Goal: Transaction & Acquisition: Book appointment/travel/reservation

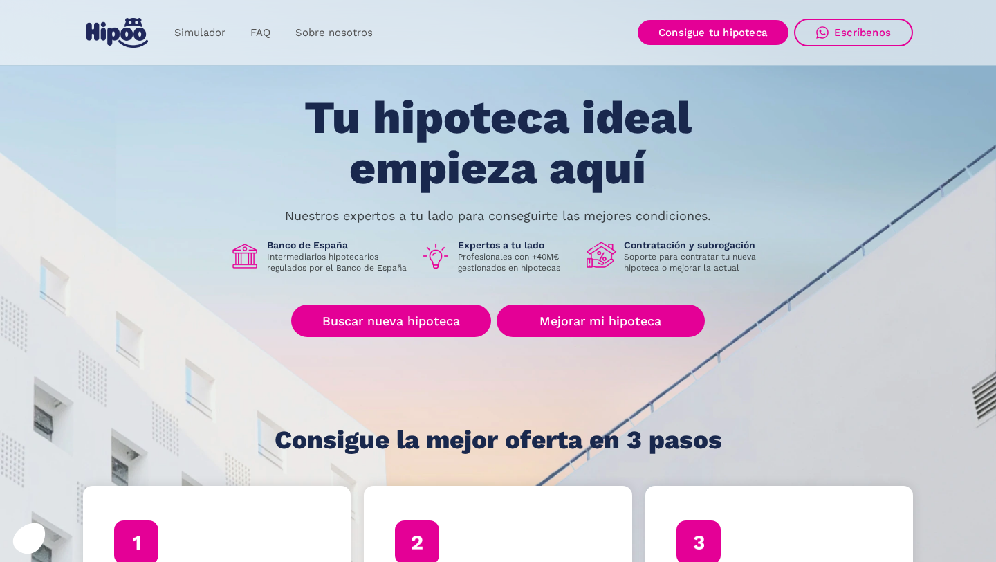
scroll to position [55, 0]
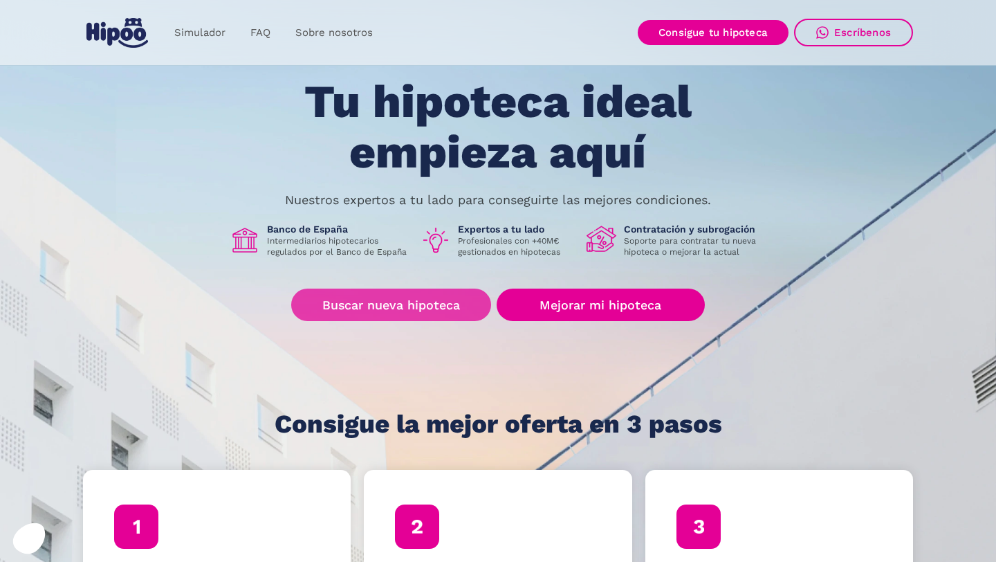
click at [363, 302] on link "Buscar nueva hipoteca" at bounding box center [391, 305] width 200 height 33
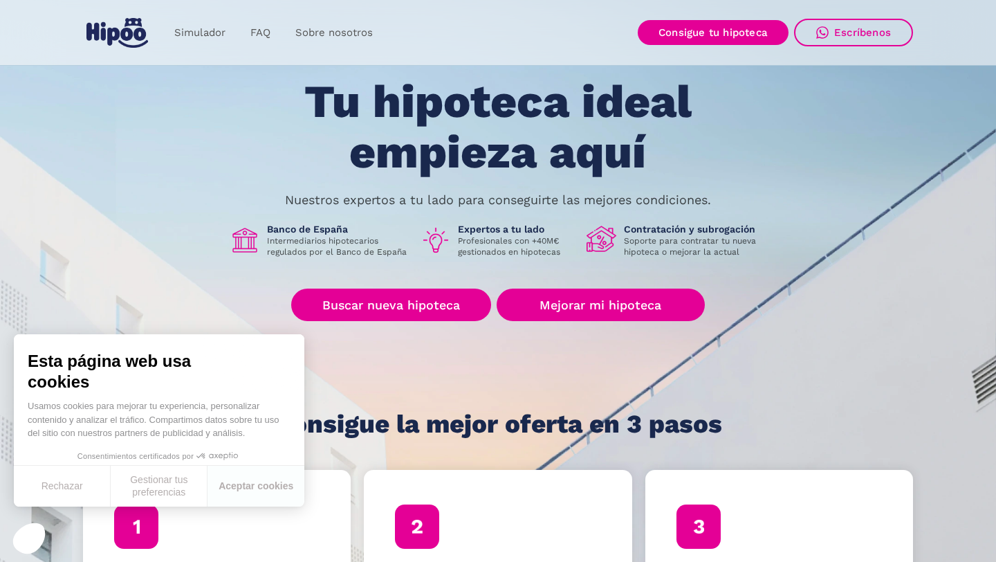
click at [355, 408] on div "Tu hipoteca ideal empieza aquí Nuestros expertos a tu lado para conseguirte las…" at bounding box center [498, 257] width 830 height 361
click at [66, 492] on button "Rechazar" at bounding box center [62, 486] width 97 height 41
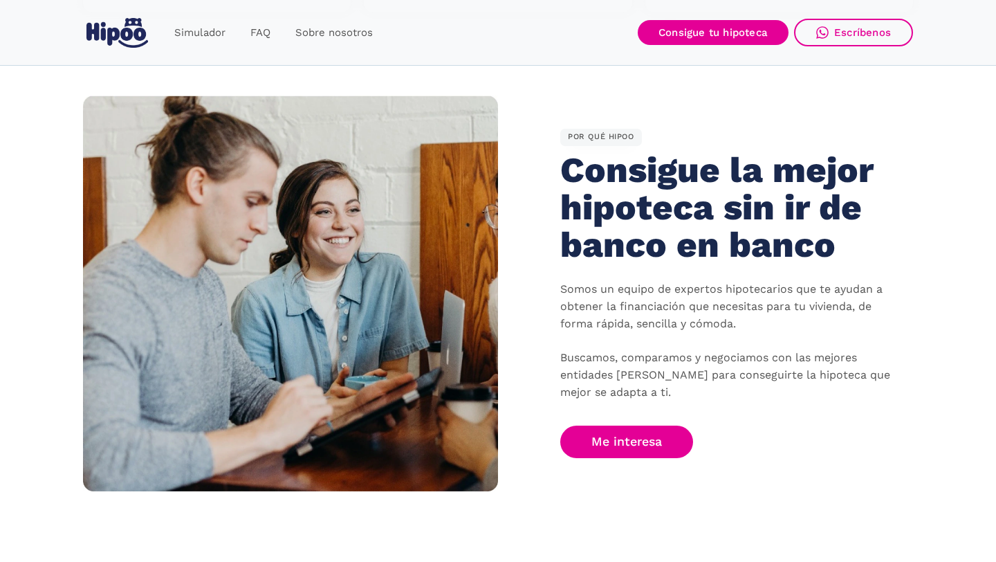
scroll to position [771, 0]
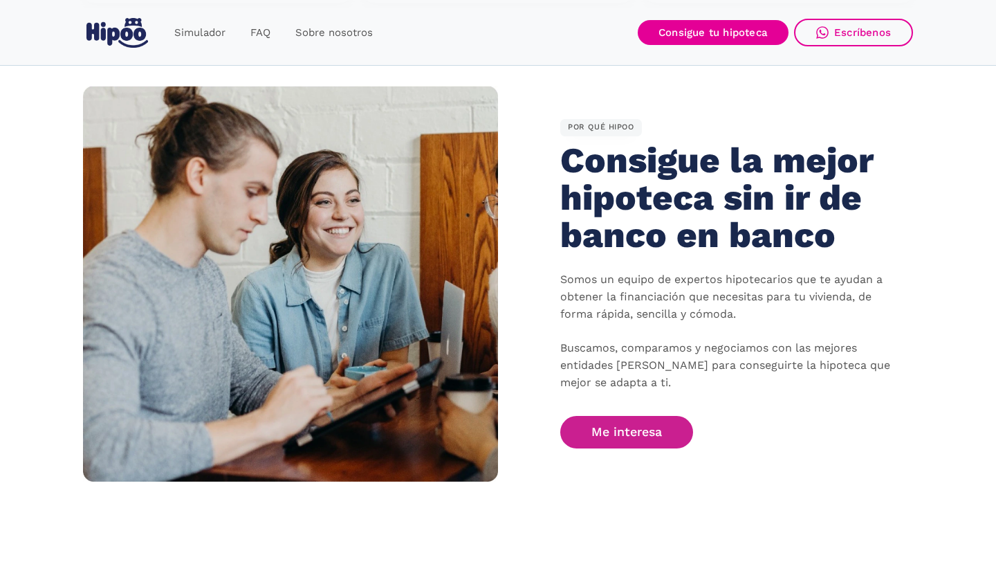
click at [589, 431] on link "Me interesa" at bounding box center [626, 432] width 133 height 33
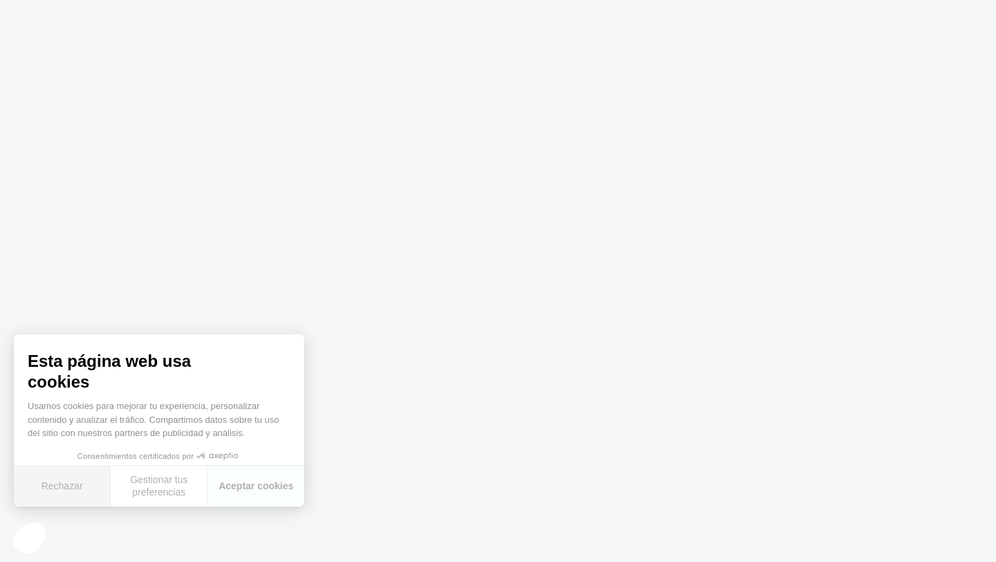
click at [61, 482] on button "Rechazar" at bounding box center [62, 486] width 97 height 41
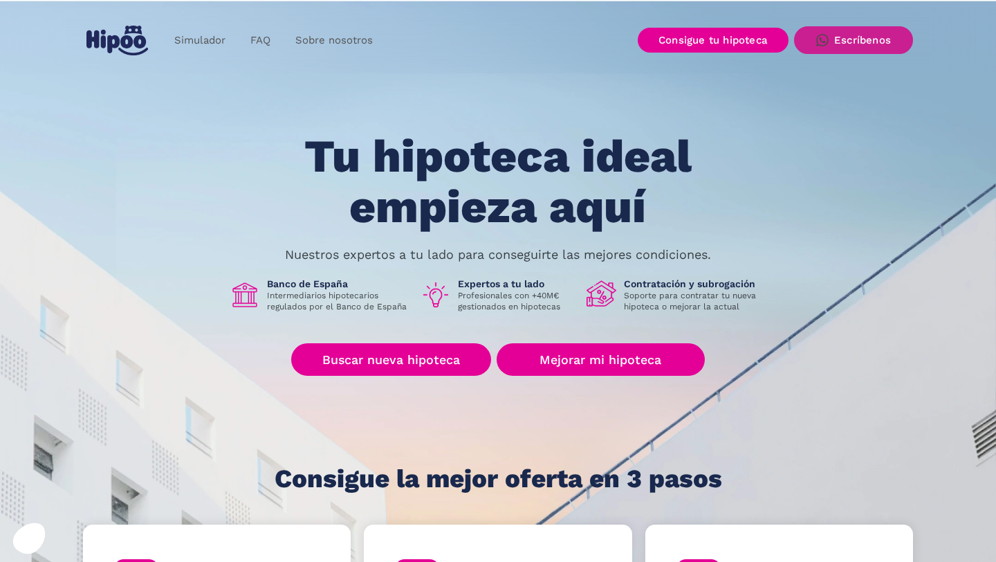
click at [884, 34] on div "Escríbenos" at bounding box center [862, 40] width 57 height 12
